Goal: Information Seeking & Learning: Learn about a topic

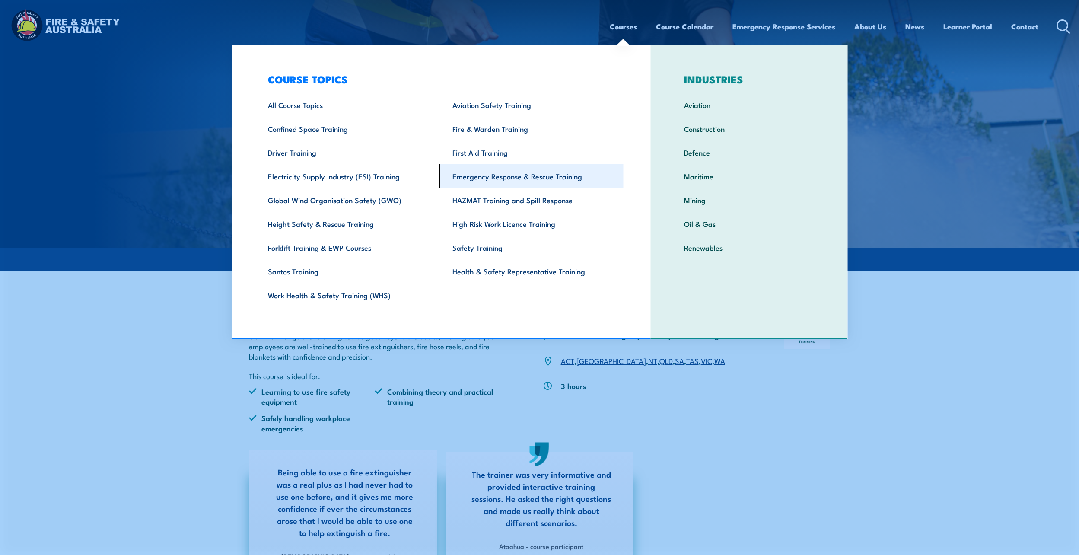
click at [504, 177] on link "Emergency Response & Rescue Training" at bounding box center [531, 176] width 184 height 24
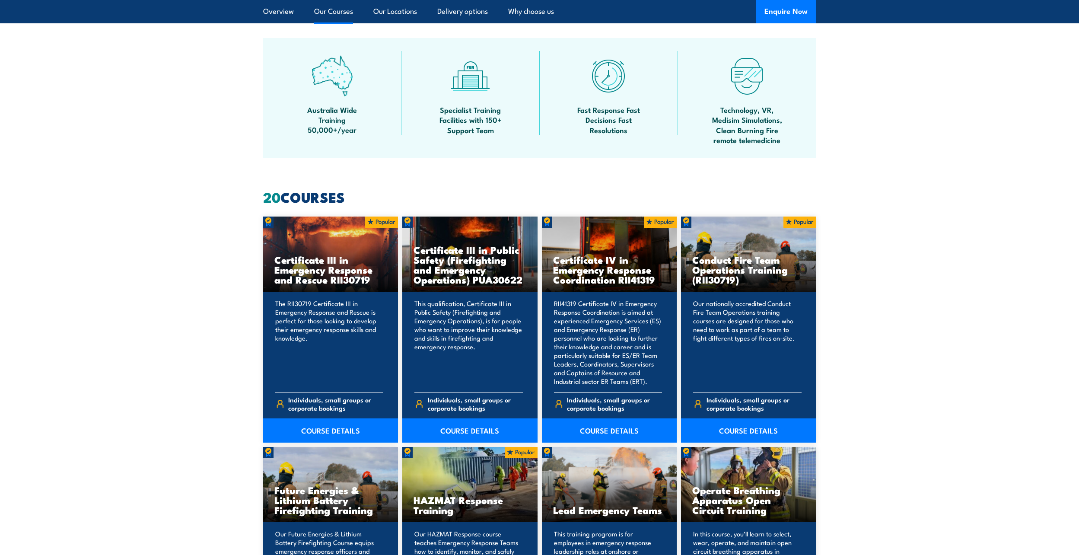
scroll to position [605, 0]
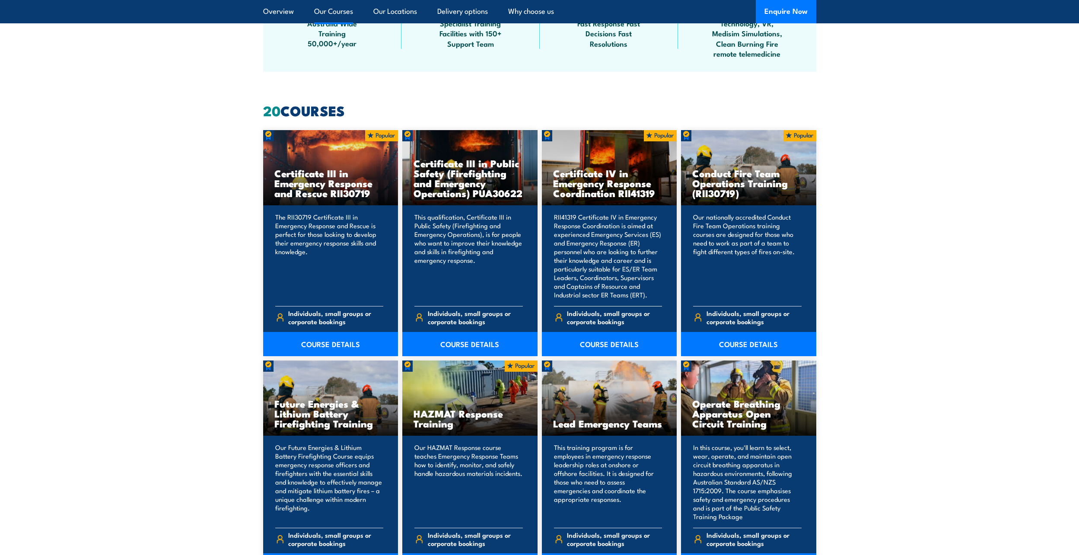
click at [612, 248] on p "RII41319 Certificate IV in Emergency Response Coordination is aimed at experien…" at bounding box center [608, 256] width 108 height 86
drag, startPoint x: 612, startPoint y: 248, endPoint x: 600, endPoint y: 154, distance: 94.5
click at [600, 154] on div "Certificate IV in Emergency Response Coordination RII41319" at bounding box center [609, 168] width 135 height 76
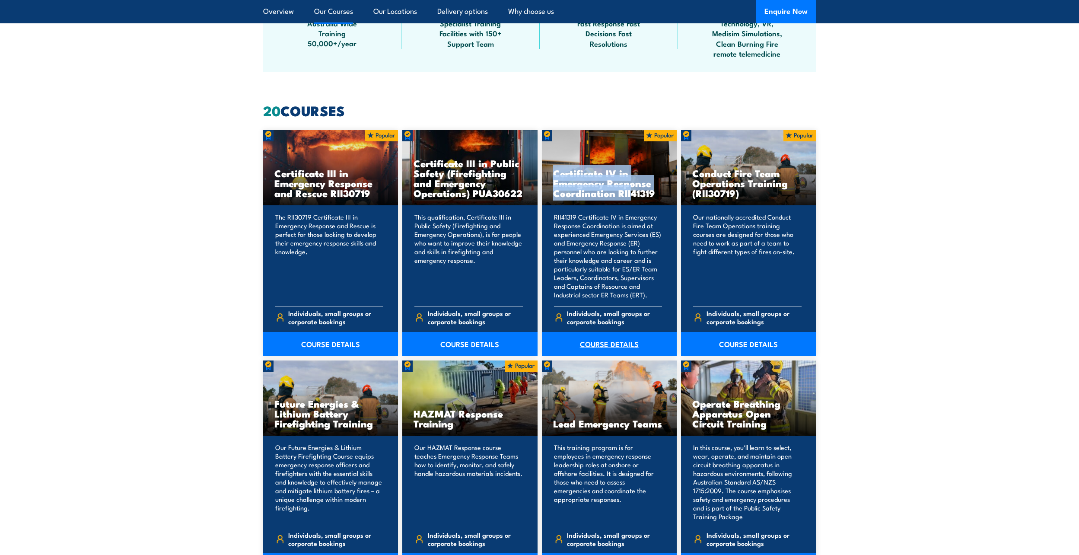
click at [612, 344] on link "COURSE DETAILS" at bounding box center [609, 344] width 135 height 24
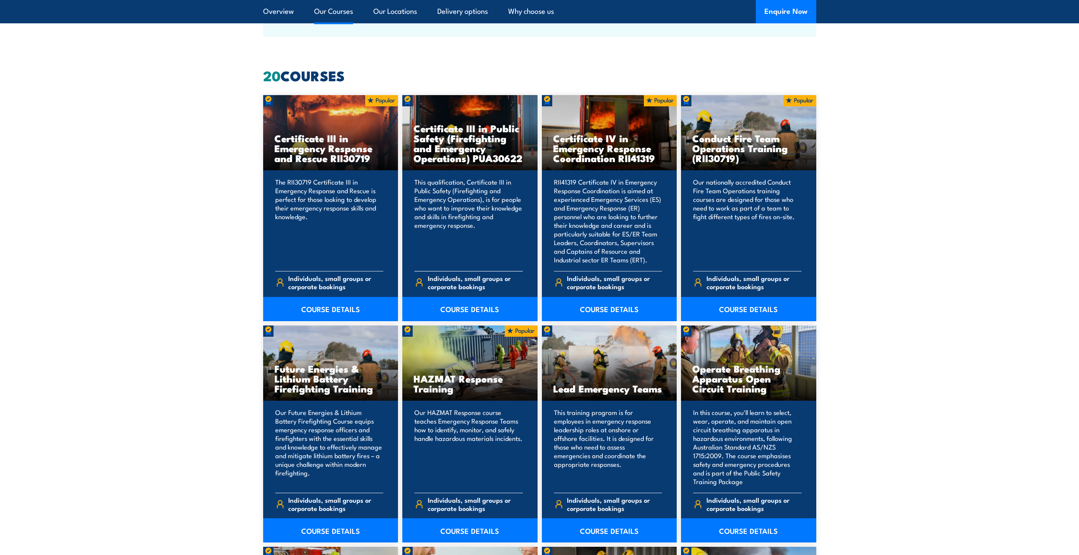
scroll to position [605, 0]
